Goal: Information Seeking & Learning: Check status

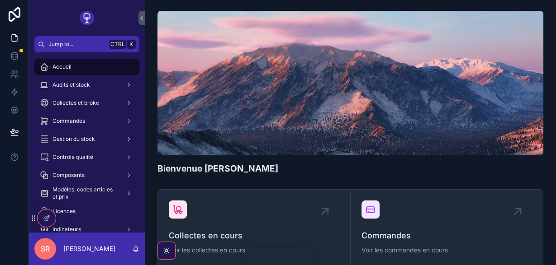
click at [73, 136] on span "Gestion du stock" at bounding box center [73, 139] width 42 height 7
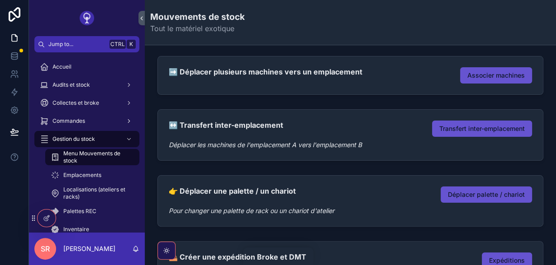
click at [80, 121] on span "Commandes" at bounding box center [68, 121] width 33 height 7
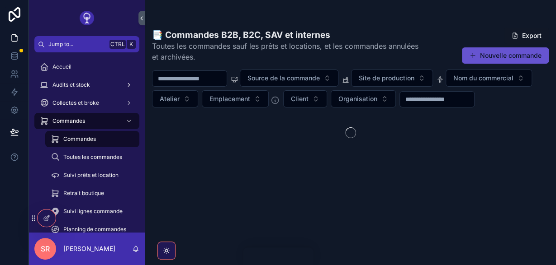
click at [96, 81] on div "Audits et stock" at bounding box center [87, 85] width 94 height 14
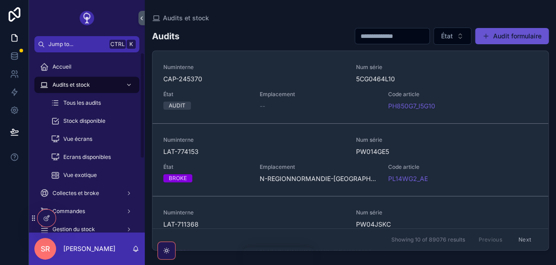
click at [83, 66] on div "Accueil" at bounding box center [87, 67] width 94 height 14
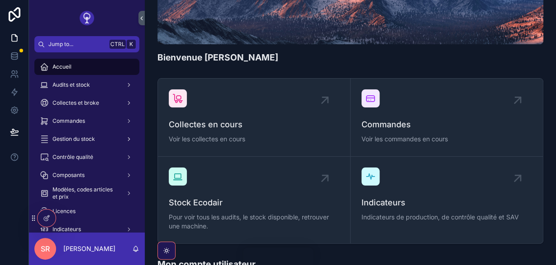
scroll to position [105, 0]
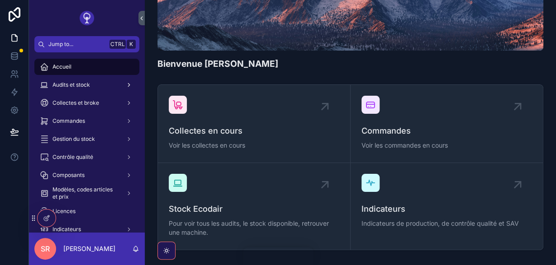
click at [73, 88] on span "Audits et stock" at bounding box center [71, 84] width 38 height 7
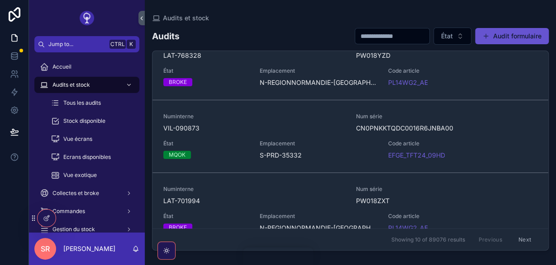
scroll to position [105, 0]
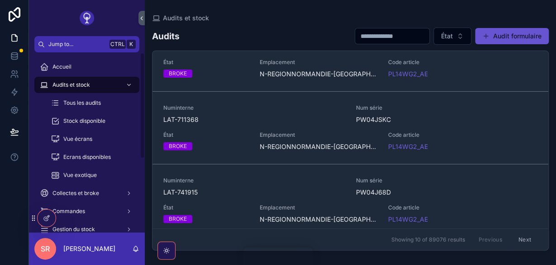
click at [59, 102] on icon "scrollable content" at bounding box center [55, 103] width 9 height 9
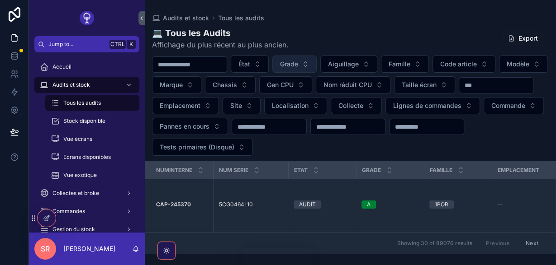
click at [298, 66] on span "Grade" at bounding box center [289, 64] width 18 height 9
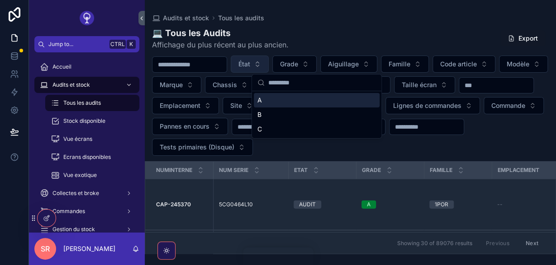
click at [250, 61] on span "État" at bounding box center [244, 64] width 12 height 9
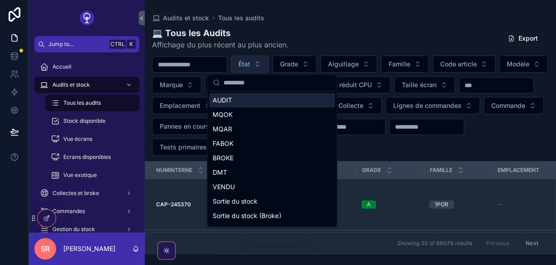
click at [250, 61] on span "État" at bounding box center [244, 64] width 12 height 9
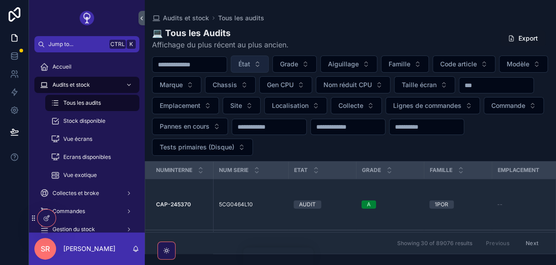
click at [250, 68] on span "État" at bounding box center [244, 64] width 12 height 9
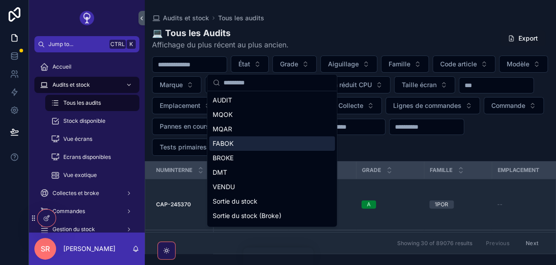
click at [222, 146] on div "FABOK" at bounding box center [272, 144] width 126 height 14
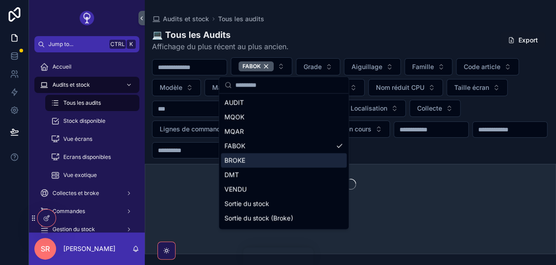
click at [152, 165] on div "scrollable content" at bounding box center [350, 185] width 410 height 40
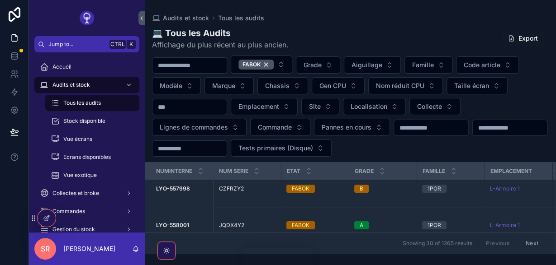
scroll to position [6, 0]
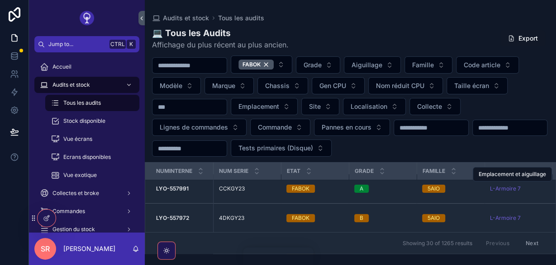
click at [167, 188] on strong "LYO-557991" at bounding box center [172, 188] width 33 height 7
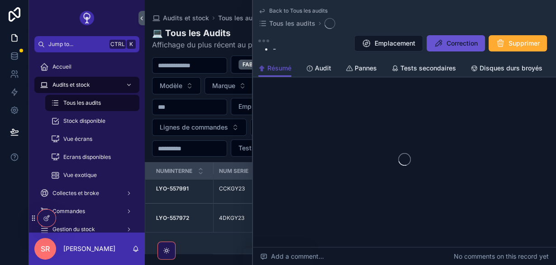
scroll to position [42, 0]
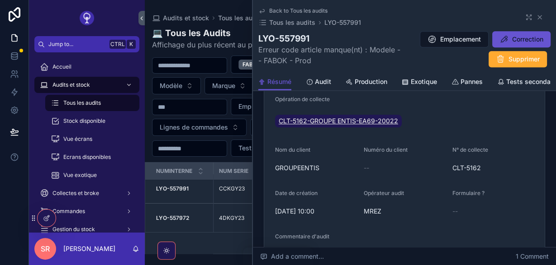
scroll to position [557, 0]
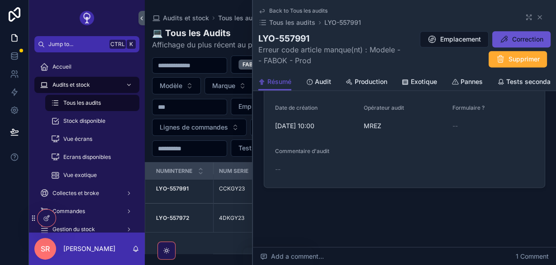
click at [318, 80] on span "Audit" at bounding box center [323, 81] width 16 height 9
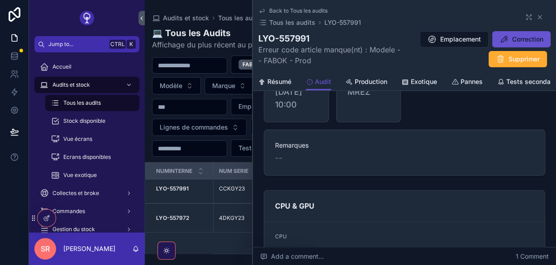
scroll to position [55, 0]
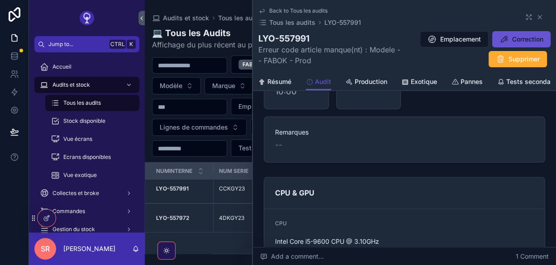
click at [360, 83] on span "Production" at bounding box center [370, 81] width 33 height 9
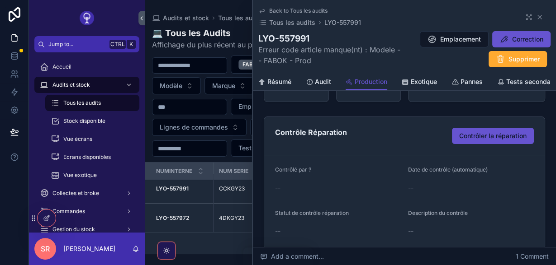
scroll to position [107, 0]
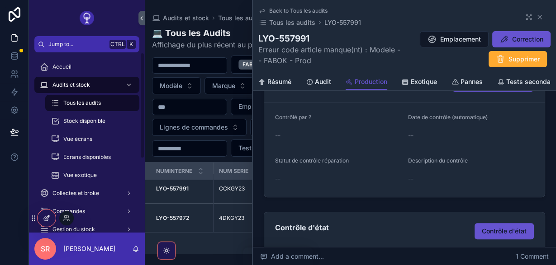
click at [42, 217] on div at bounding box center [47, 218] width 18 height 17
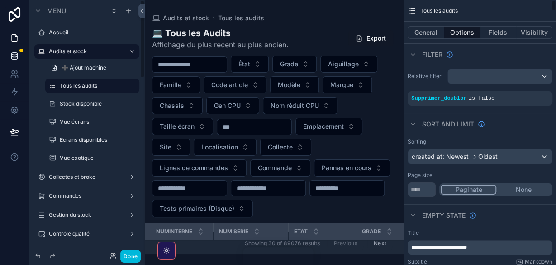
click at [15, 54] on icon at bounding box center [14, 56] width 9 height 9
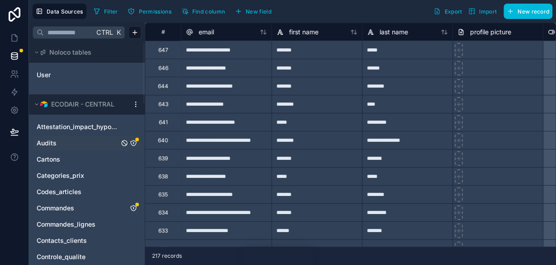
click at [80, 138] on div "Audits" at bounding box center [87, 143] width 109 height 14
click at [137, 140] on div "Audits" at bounding box center [137, 140] width 4 height 4
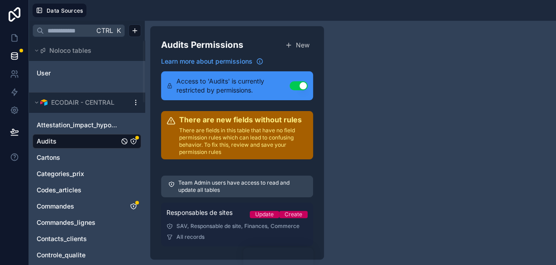
scroll to position [51, 0]
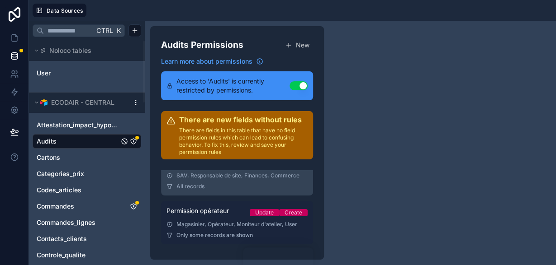
click at [221, 216] on div "Permission opérateur Update Create" at bounding box center [236, 213] width 141 height 13
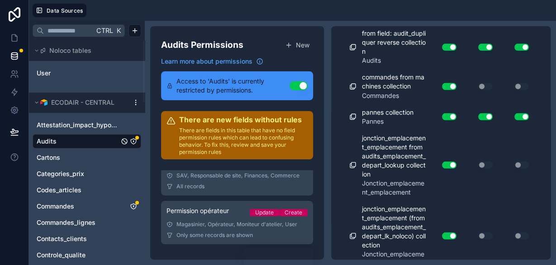
scroll to position [9086, 0]
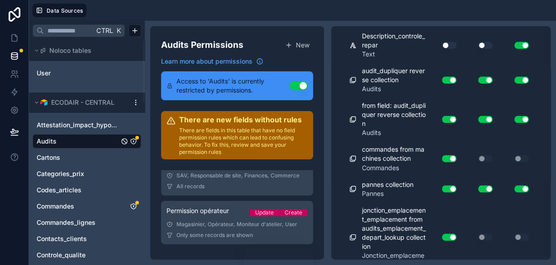
scroll to position [9034, 0]
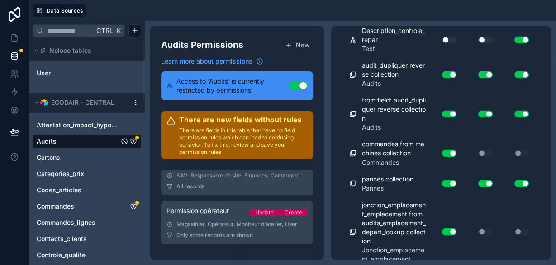
click at [480, 43] on button "Use setting" at bounding box center [485, 39] width 14 height 7
click at [453, 43] on button "Use setting" at bounding box center [449, 39] width 14 height 7
click at [455, 13] on button "Use setting" at bounding box center [449, 9] width 14 height 7
click at [480, 13] on button "Use setting" at bounding box center [485, 9] width 14 height 7
click at [517, 13] on button "Use setting" at bounding box center [521, 9] width 14 height 7
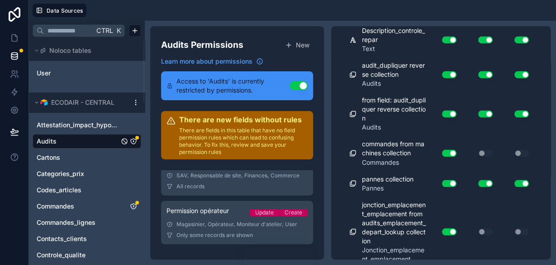
drag, startPoint x: 480, startPoint y: 105, endPoint x: 491, endPoint y: 106, distance: 10.4
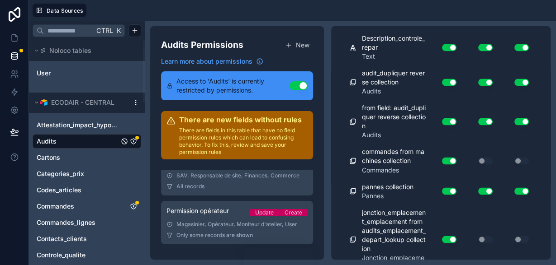
scroll to position [8981, 0]
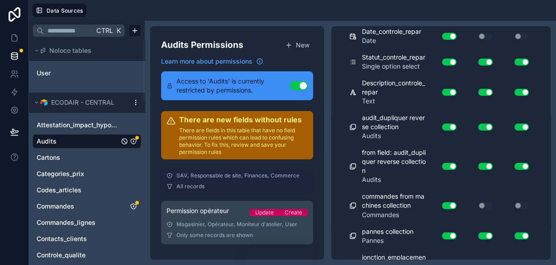
click at [238, 188] on div "All records" at bounding box center [236, 186] width 141 height 7
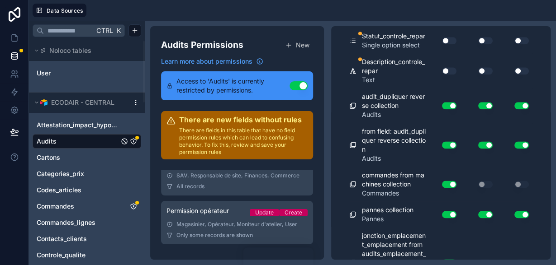
scroll to position [8863, 0]
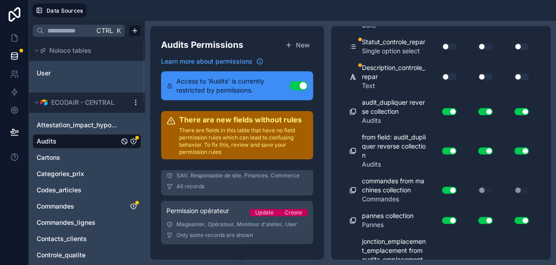
click at [445, 80] on button "Use setting" at bounding box center [449, 76] width 14 height 7
click at [494, 80] on div "Use setting" at bounding box center [478, 76] width 36 height 7
click at [484, 80] on button "Use setting" at bounding box center [485, 76] width 14 height 7
drag, startPoint x: 509, startPoint y: 236, endPoint x: 518, endPoint y: 232, distance: 9.9
click at [509, 80] on div "Use setting" at bounding box center [514, 76] width 36 height 7
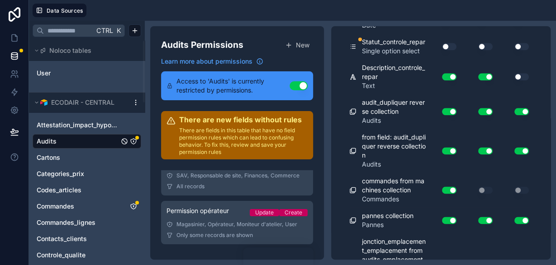
click at [519, 80] on button "Use setting" at bounding box center [521, 76] width 14 height 7
drag, startPoint x: 519, startPoint y: 204, endPoint x: 509, endPoint y: 209, distance: 11.1
click at [518, 50] on button "Use setting" at bounding box center [521, 46] width 14 height 7
click at [486, 50] on button "Use setting" at bounding box center [485, 46] width 14 height 7
click at [453, 50] on button "Use setting" at bounding box center [449, 46] width 14 height 7
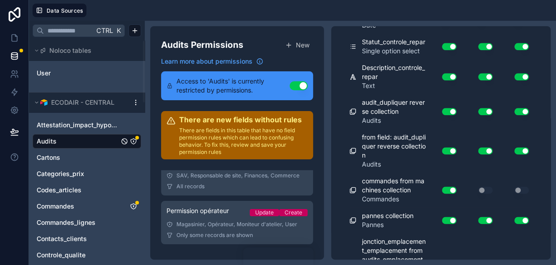
click at [447, 24] on button "Use setting" at bounding box center [449, 20] width 14 height 7
click at [15, 41] on icon at bounding box center [14, 38] width 5 height 7
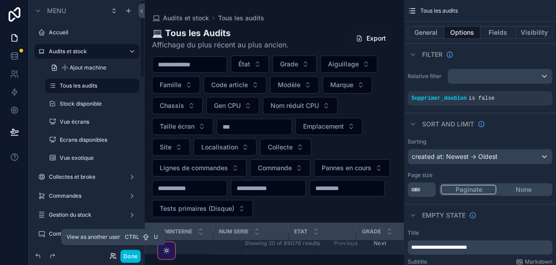
click at [116, 256] on icon at bounding box center [112, 256] width 7 height 7
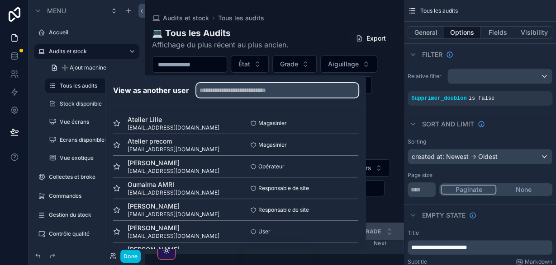
click at [229, 94] on input "text" at bounding box center [277, 90] width 162 height 14
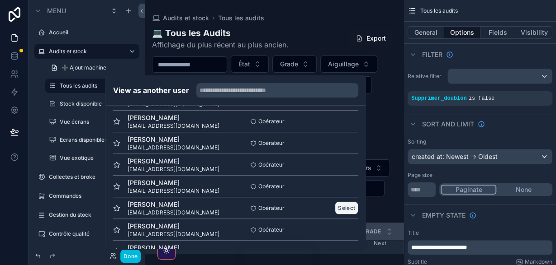
click at [352, 212] on button "Select" at bounding box center [347, 208] width 24 height 13
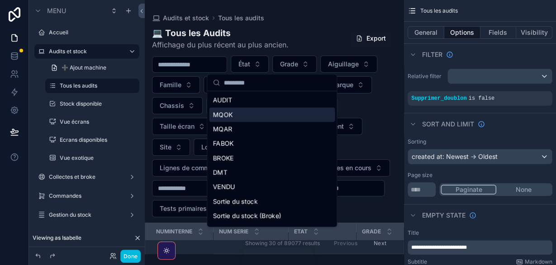
click at [231, 145] on div "FABOK" at bounding box center [272, 144] width 126 height 14
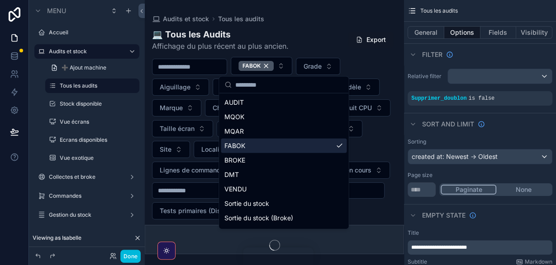
click at [302, 21] on div "Audits et stock Tous les audits" at bounding box center [274, 18] width 245 height 9
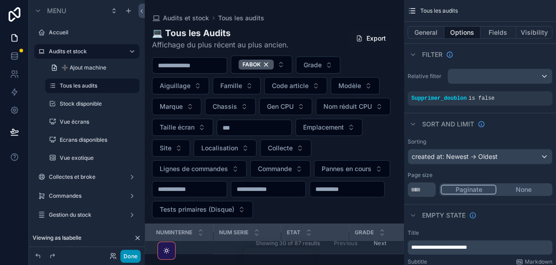
click at [132, 258] on button "Done" at bounding box center [130, 256] width 20 height 13
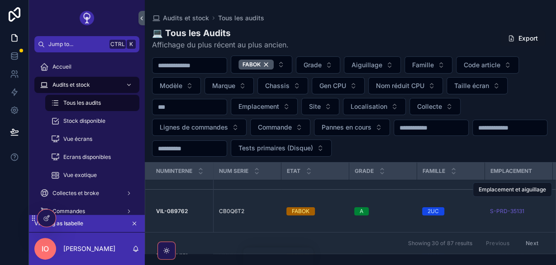
scroll to position [52, 0]
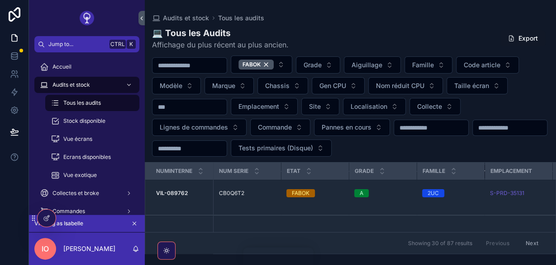
click at [170, 192] on strong "VIL-089762" at bounding box center [172, 193] width 32 height 7
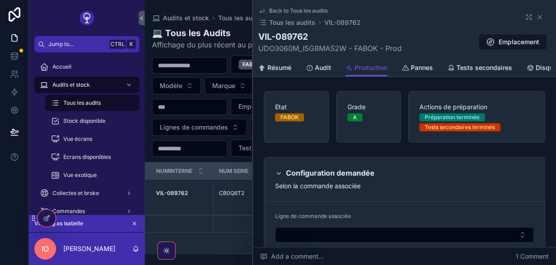
click at [133, 227] on icon "scrollable content" at bounding box center [134, 224] width 6 height 6
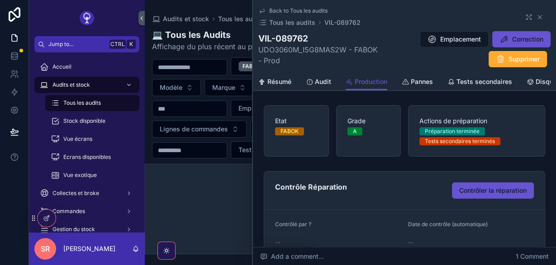
click at [271, 9] on span "Back to Tous les audits" at bounding box center [298, 10] width 58 height 7
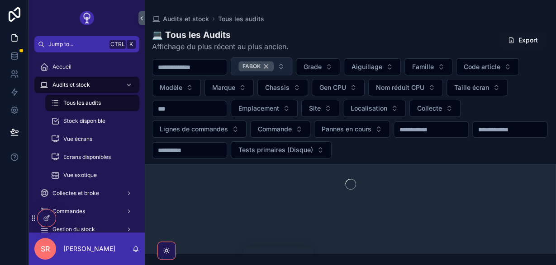
click at [274, 67] on div "FABOK" at bounding box center [255, 66] width 35 height 10
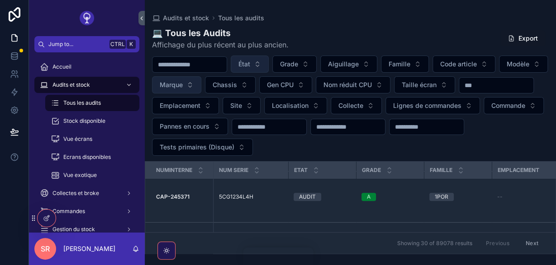
scroll to position [409, 0]
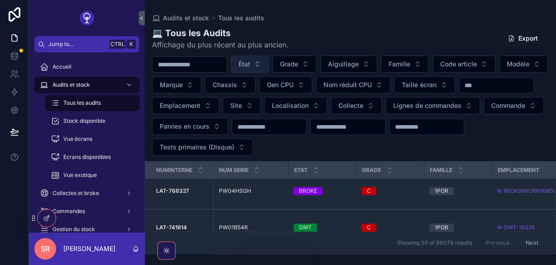
click at [269, 65] on button "État" at bounding box center [250, 64] width 38 height 17
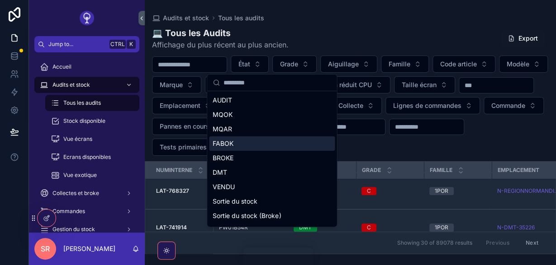
click at [240, 146] on div "FABOK" at bounding box center [272, 144] width 126 height 14
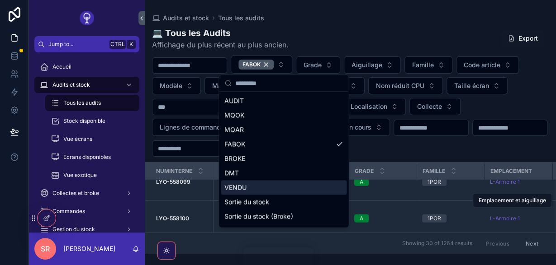
scroll to position [1027, 0]
click at [555, 107] on div "FABOK Grade Aiguillage Famille Code article Modèle Marque Chassis Gen CPU Nom r…" at bounding box center [350, 106] width 411 height 101
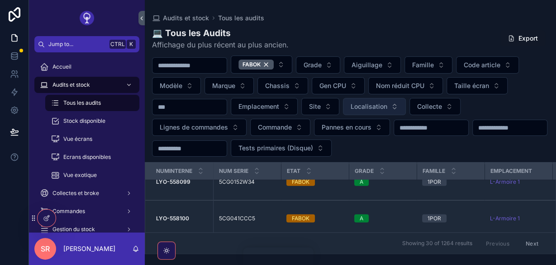
click at [380, 101] on button "Localisation" at bounding box center [374, 106] width 63 height 17
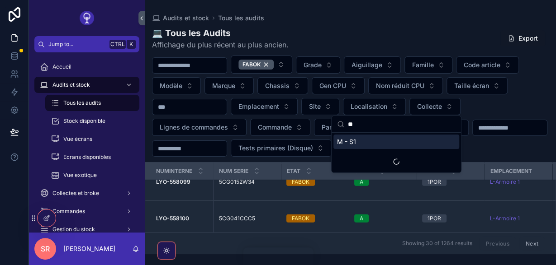
scroll to position [0, 0]
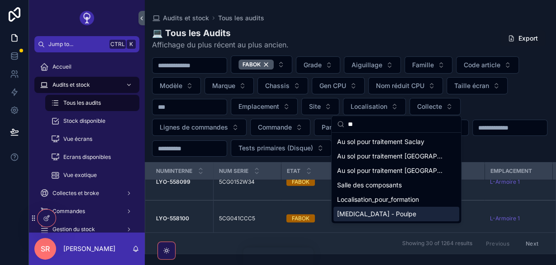
type input "**"
click at [386, 217] on div "[MEDICAL_DATA] - Poulpe" at bounding box center [396, 214] width 126 height 14
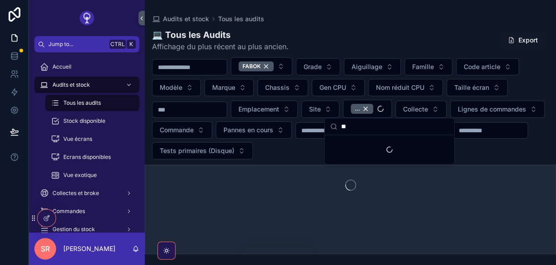
click at [532, 144] on div "FABOK Grade Aiguillage Famille Code article Modèle Marque Chassis Gen CPU Nom r…" at bounding box center [350, 108] width 411 height 102
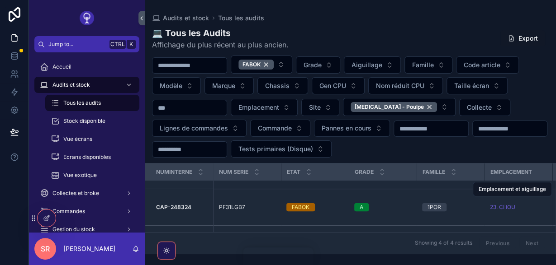
scroll to position [4, 0]
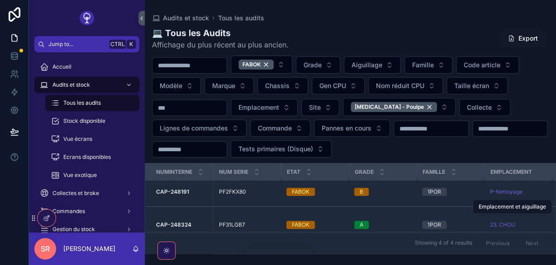
click at [189, 222] on strong "CAP-248324" at bounding box center [173, 225] width 35 height 7
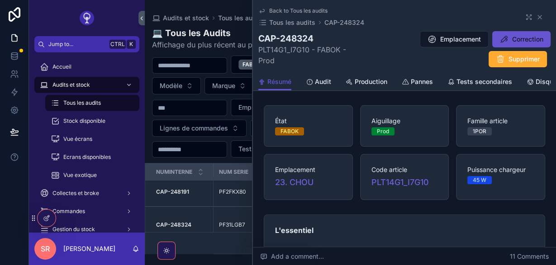
click at [382, 83] on span "Production" at bounding box center [370, 81] width 33 height 9
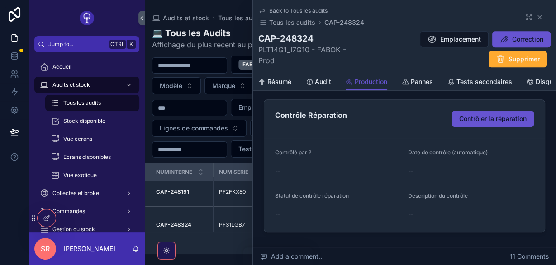
scroll to position [262, 0]
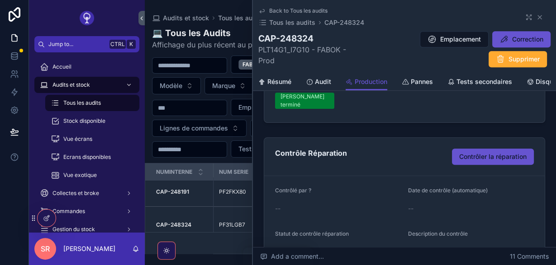
click at [48, 250] on span "SR" at bounding box center [45, 249] width 9 height 11
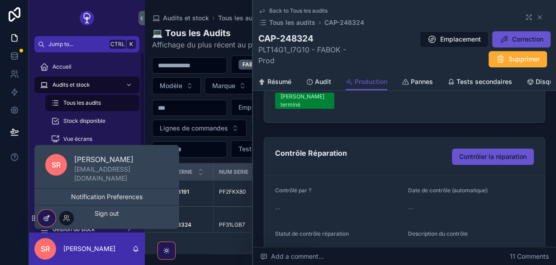
click at [49, 220] on icon at bounding box center [46, 218] width 7 height 7
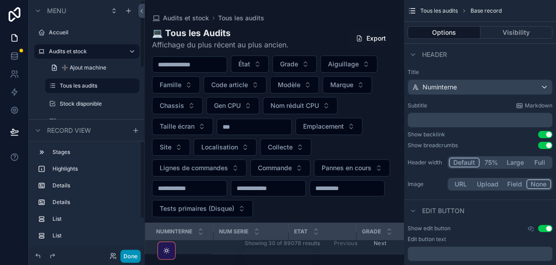
click at [125, 256] on button "Done" at bounding box center [130, 256] width 20 height 13
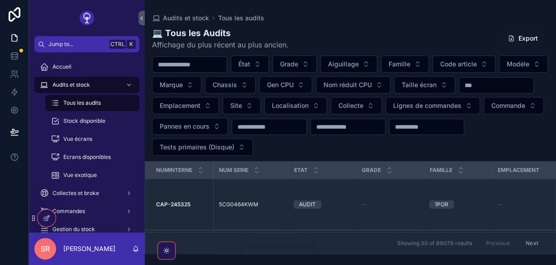
scroll to position [157, 0]
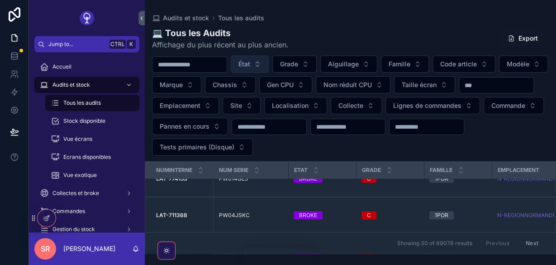
click at [269, 67] on button "État" at bounding box center [250, 64] width 38 height 17
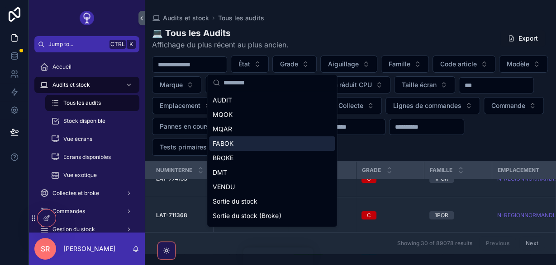
click at [241, 141] on div "FABOK" at bounding box center [272, 144] width 126 height 14
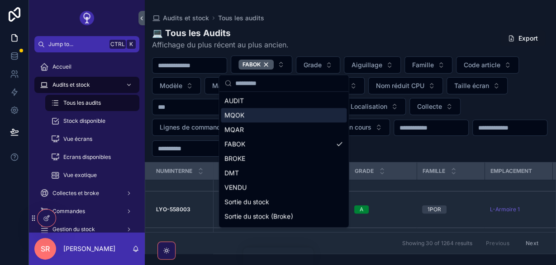
scroll to position [128, 0]
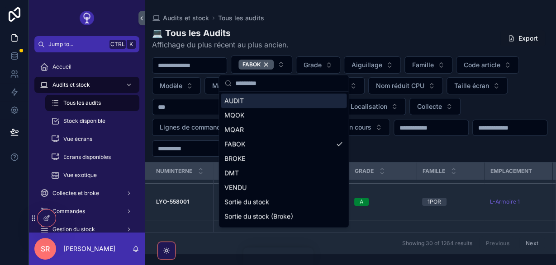
click at [548, 108] on div "FABOK Grade Aiguillage Famille Code article Modèle Marque Chassis Gen CPU Nom r…" at bounding box center [350, 106] width 411 height 101
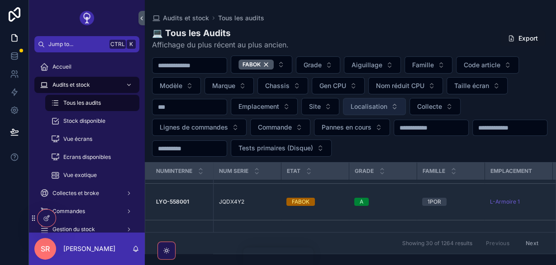
click at [379, 101] on button "Localisation" at bounding box center [374, 106] width 63 height 17
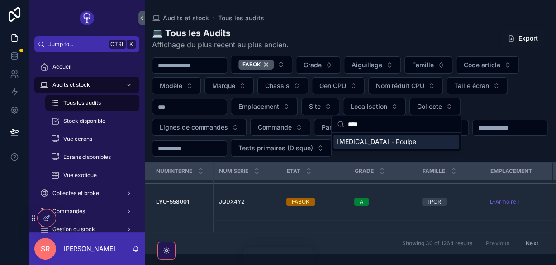
type input "****"
click at [401, 140] on div "[MEDICAL_DATA] - Poulpe" at bounding box center [396, 142] width 126 height 14
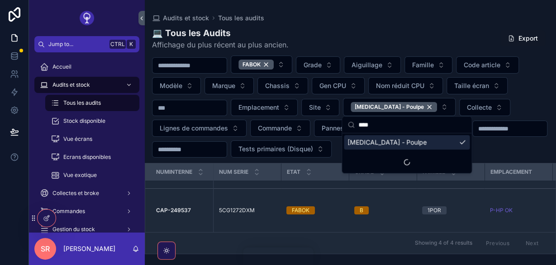
scroll to position [84, 0]
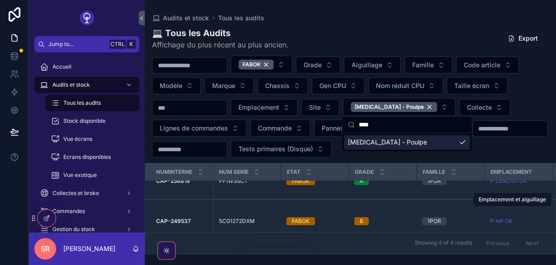
click at [248, 218] on span "5CG1272DXM" at bounding box center [237, 221] width 36 height 7
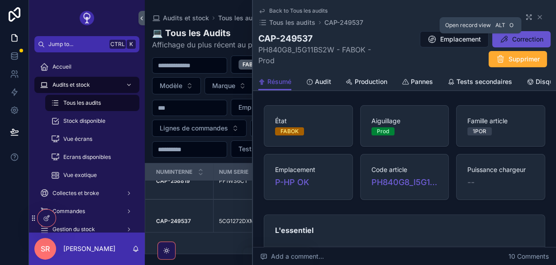
click at [527, 19] on icon "scrollable content" at bounding box center [526, 19] width 1 height 1
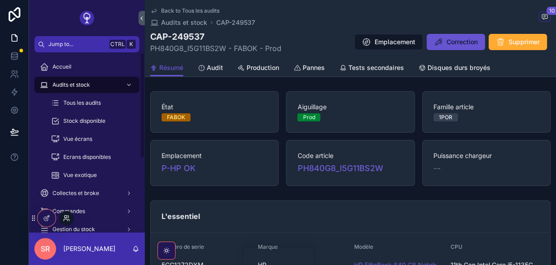
click at [64, 220] on icon at bounding box center [66, 220] width 4 height 2
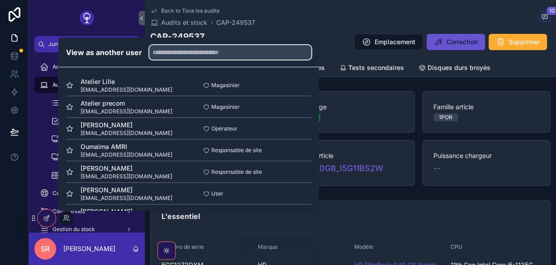
click at [156, 53] on input "text" at bounding box center [230, 52] width 162 height 14
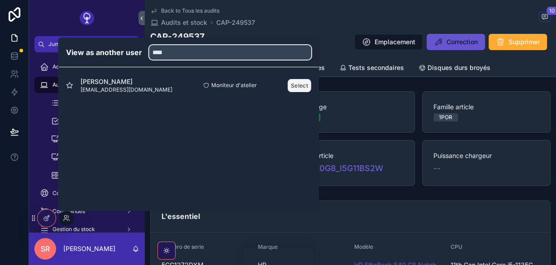
type input "****"
click at [293, 87] on button "Select" at bounding box center [300, 85] width 24 height 13
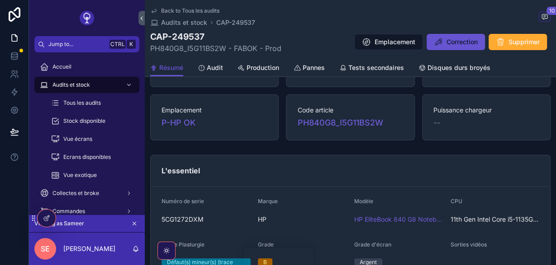
scroll to position [45, 0]
click at [251, 67] on span "Production" at bounding box center [262, 67] width 33 height 9
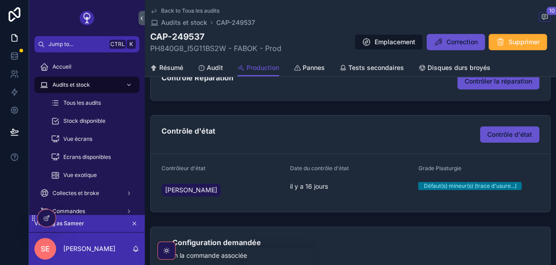
scroll to position [210, 0]
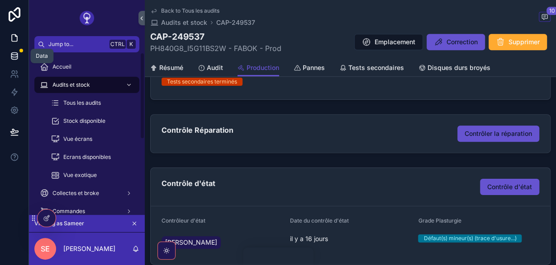
click at [16, 56] on icon at bounding box center [14, 56] width 9 height 9
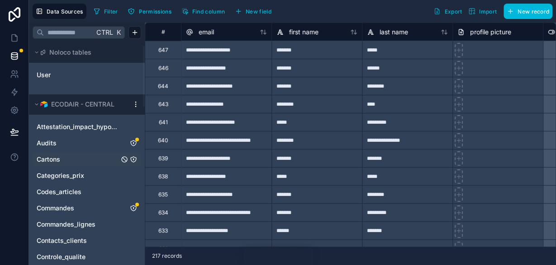
scroll to position [52, 0]
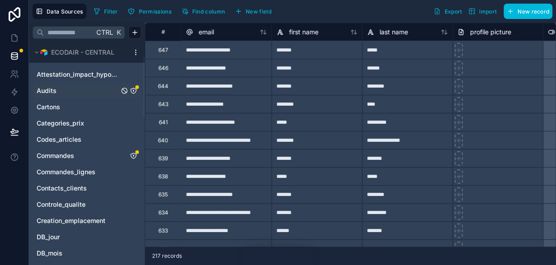
click at [81, 92] on link "Audits" at bounding box center [78, 90] width 82 height 9
click at [131, 93] on icon "Audits" at bounding box center [133, 90] width 7 height 7
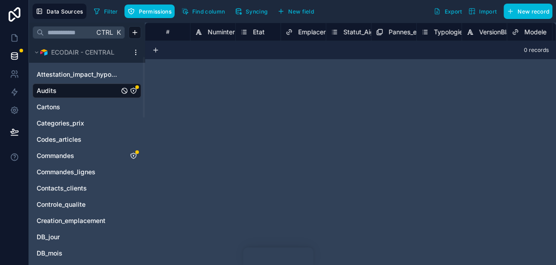
click at [135, 89] on icon "Audits" at bounding box center [133, 90] width 7 height 7
click at [133, 90] on icon "Audits" at bounding box center [133, 90] width 0 height 0
click at [76, 90] on link "Audits" at bounding box center [78, 90] width 82 height 9
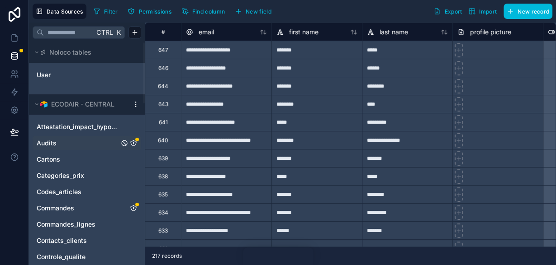
click at [130, 141] on icon "Audits" at bounding box center [133, 143] width 7 height 7
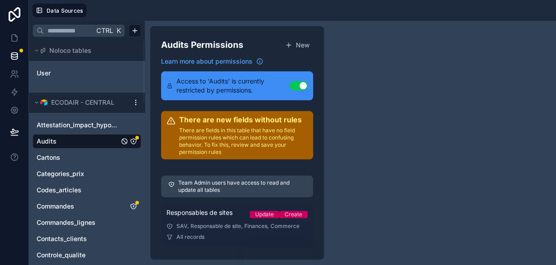
click at [212, 213] on span "Responsables de sites" at bounding box center [199, 212] width 66 height 9
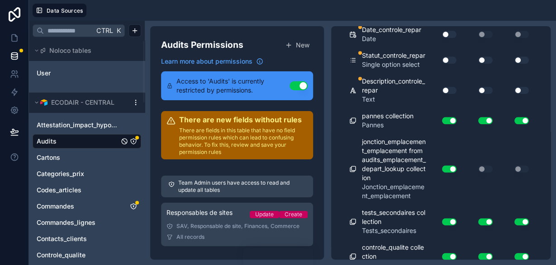
scroll to position [8954, 0]
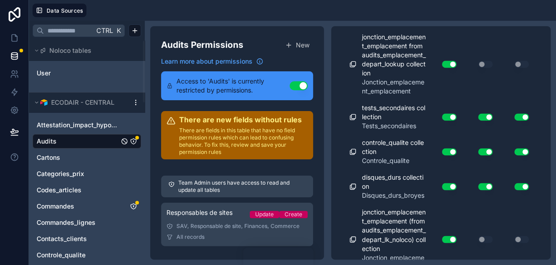
drag, startPoint x: 524, startPoint y: 111, endPoint x: 506, endPoint y: 113, distance: 17.8
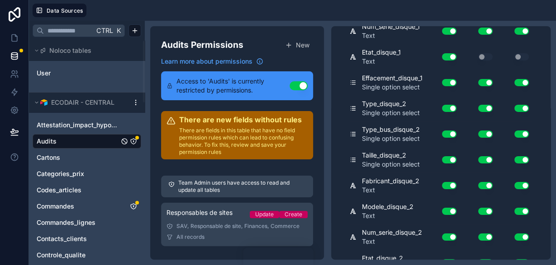
scroll to position [0, 0]
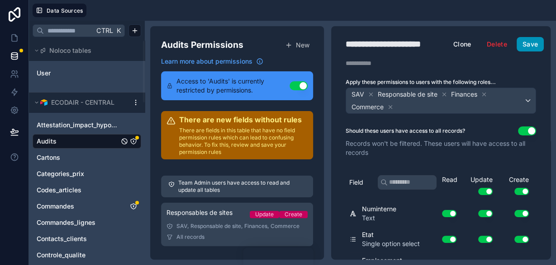
click at [523, 45] on button "Save" at bounding box center [529, 44] width 27 height 14
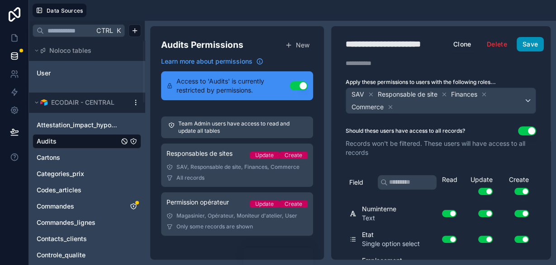
click at [523, 45] on button "Save" at bounding box center [529, 44] width 27 height 14
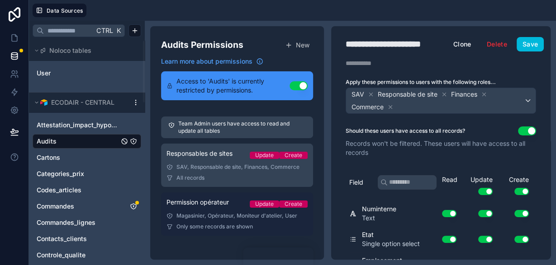
click at [225, 208] on div "Permission opérateur Update Create" at bounding box center [236, 204] width 141 height 13
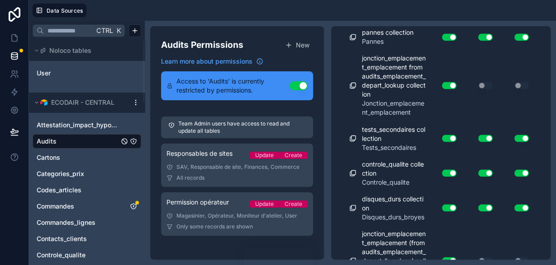
scroll to position [9015, 0]
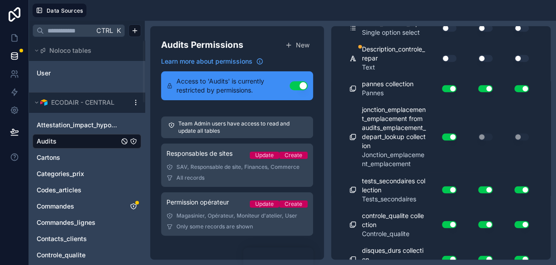
click at [453, 62] on button "Use setting" at bounding box center [449, 58] width 14 height 7
click at [489, 62] on button "Use setting" at bounding box center [485, 58] width 14 height 7
click at [516, 62] on button "Use setting" at bounding box center [521, 58] width 14 height 7
click at [451, 32] on button "Use setting" at bounding box center [449, 27] width 14 height 7
click at [483, 32] on button "Use setting" at bounding box center [485, 27] width 14 height 7
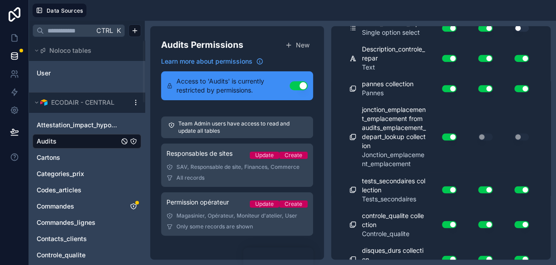
click at [517, 32] on button "Use setting" at bounding box center [521, 27] width 14 height 7
click at [446, 6] on button "Use setting" at bounding box center [449, 2] width 14 height 7
drag, startPoint x: 480, startPoint y: 123, endPoint x: 495, endPoint y: 125, distance: 15.0
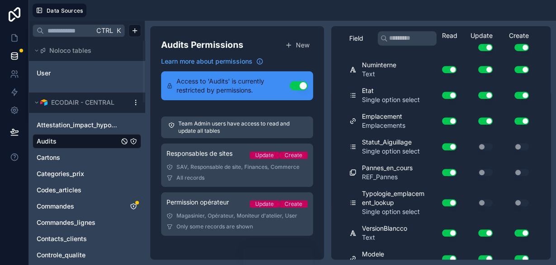
scroll to position [0, 0]
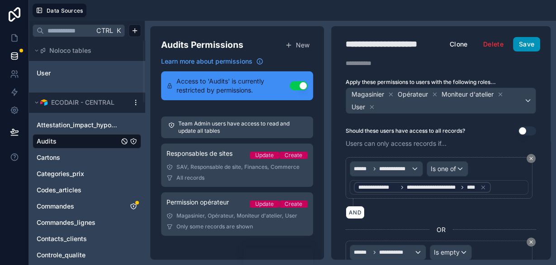
click at [530, 42] on button "Save" at bounding box center [526, 44] width 27 height 14
click at [16, 38] on icon at bounding box center [14, 37] width 9 height 9
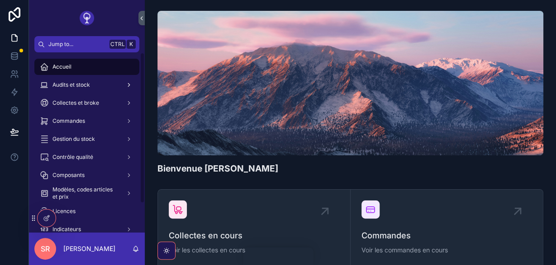
click at [79, 87] on span "Audits et stock" at bounding box center [71, 84] width 38 height 7
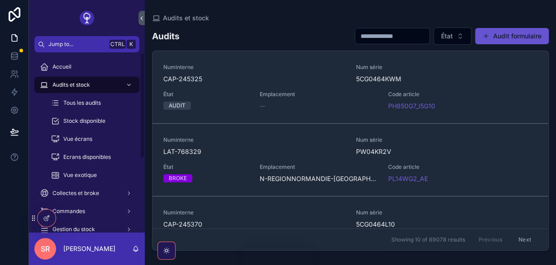
click at [88, 104] on span "Tous les audits" at bounding box center [82, 102] width 38 height 7
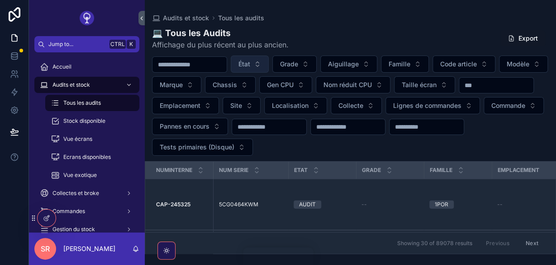
click at [269, 63] on button "État" at bounding box center [250, 64] width 38 height 17
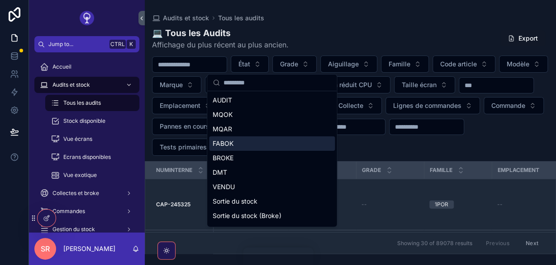
click at [250, 142] on div "FABOK" at bounding box center [272, 144] width 126 height 14
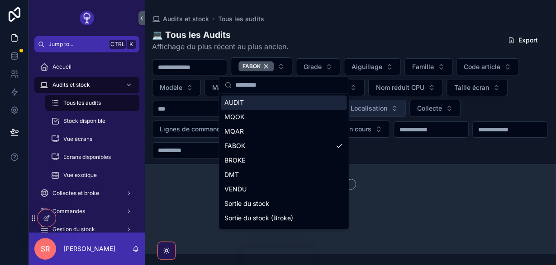
click at [395, 102] on button "Localisation" at bounding box center [374, 108] width 63 height 17
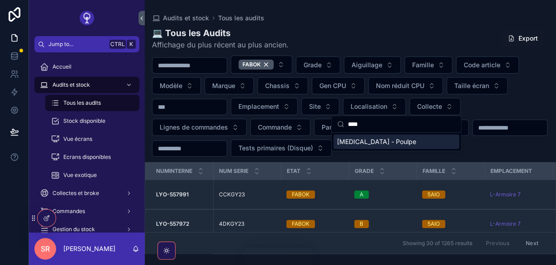
type input "****"
click at [401, 142] on div "CAP18 - Poulpe" at bounding box center [396, 142] width 126 height 14
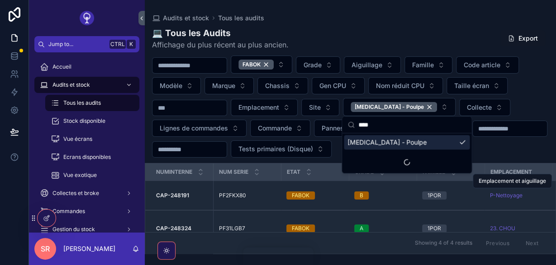
click at [184, 192] on strong "CAP-248191" at bounding box center [172, 195] width 33 height 7
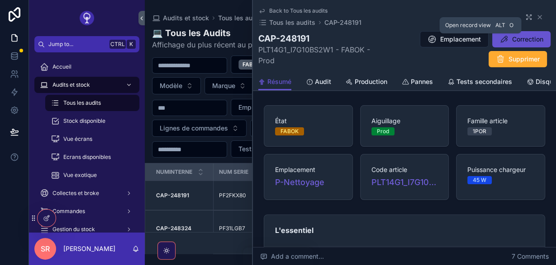
click at [529, 19] on icon "scrollable content" at bounding box center [528, 17] width 7 height 7
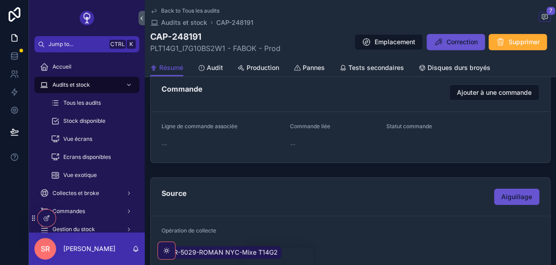
scroll to position [307, 0]
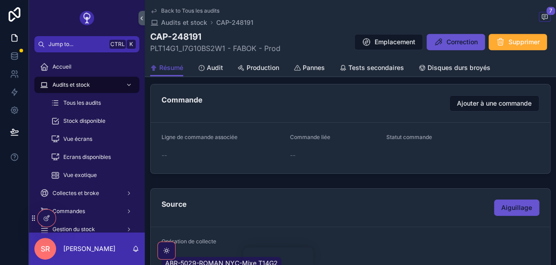
click at [254, 69] on span "Production" at bounding box center [262, 67] width 33 height 9
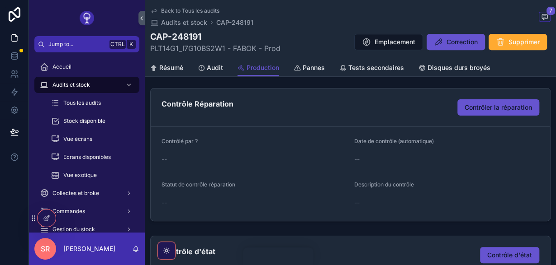
scroll to position [262, 0]
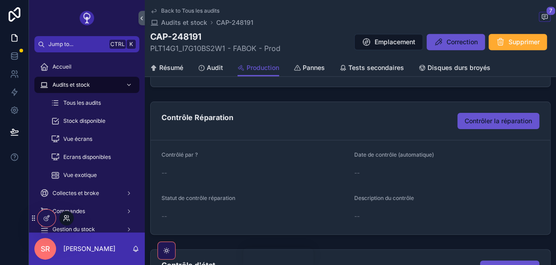
click at [68, 218] on icon at bounding box center [66, 218] width 7 height 7
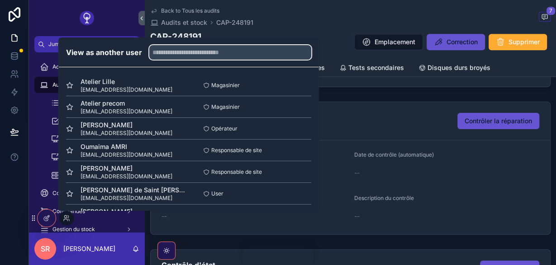
click at [172, 54] on input "text" at bounding box center [230, 52] width 162 height 14
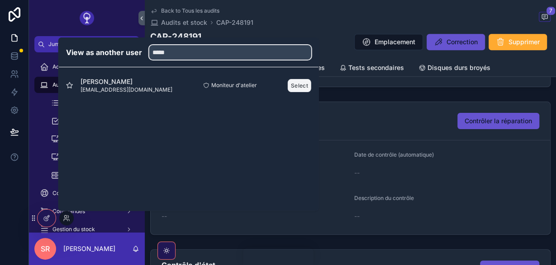
type input "*****"
click at [296, 88] on button "Select" at bounding box center [300, 85] width 24 height 13
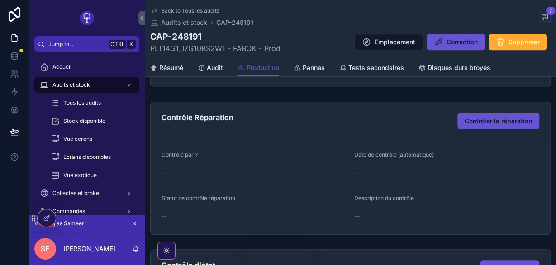
scroll to position [262, 0]
click at [487, 125] on button "Contrôler la réparation" at bounding box center [498, 121] width 82 height 16
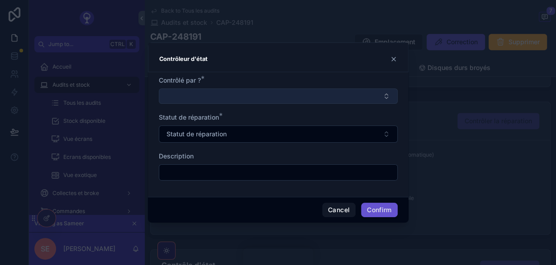
click at [295, 99] on button "Select Button" at bounding box center [278, 96] width 239 height 15
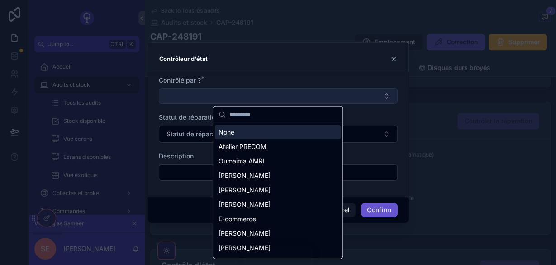
click at [295, 99] on button "Select Button" at bounding box center [278, 96] width 239 height 15
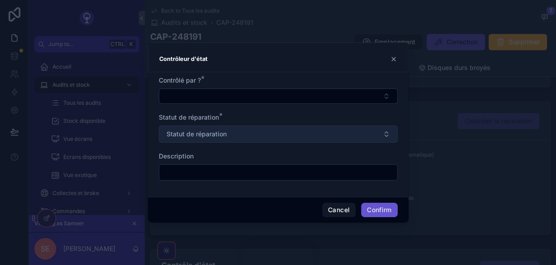
click at [280, 128] on button "Statut de réparation" at bounding box center [278, 134] width 239 height 17
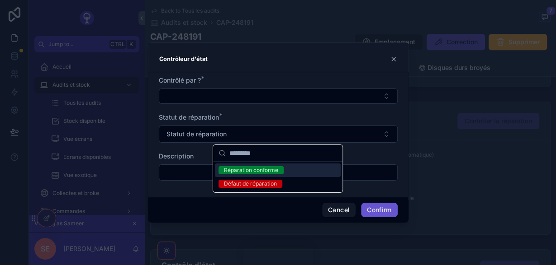
click at [299, 58] on div "Contrôleur d'état" at bounding box center [278, 59] width 238 height 11
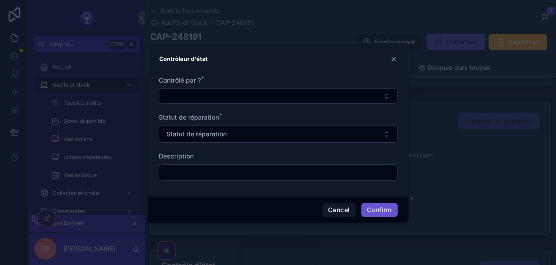
click at [393, 59] on icon at bounding box center [393, 59] width 7 height 7
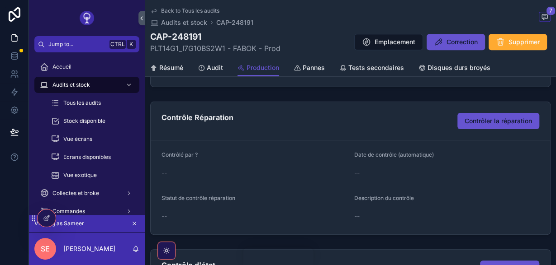
click at [138, 221] on button "scrollable content" at bounding box center [134, 224] width 10 height 10
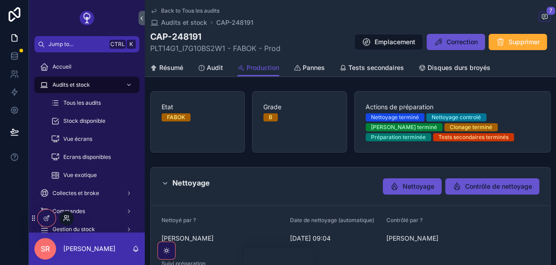
scroll to position [142, 0]
click at [65, 217] on icon at bounding box center [65, 217] width 2 height 2
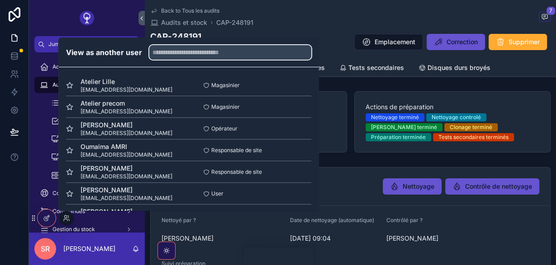
click at [183, 51] on input "text" at bounding box center [230, 52] width 162 height 14
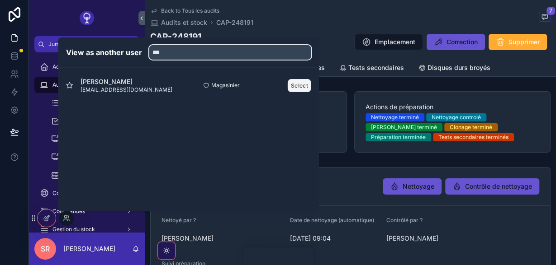
type input "***"
click at [295, 86] on button "Select" at bounding box center [300, 85] width 24 height 13
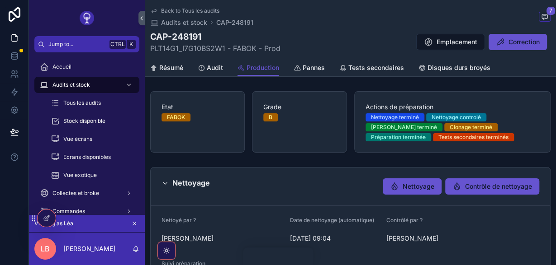
scroll to position [127, 0]
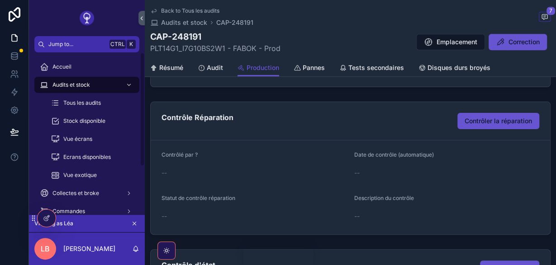
click at [135, 223] on icon "scrollable content" at bounding box center [134, 223] width 3 height 3
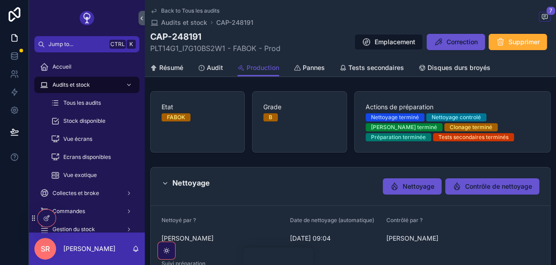
scroll to position [142, 0]
